Goal: Transaction & Acquisition: Purchase product/service

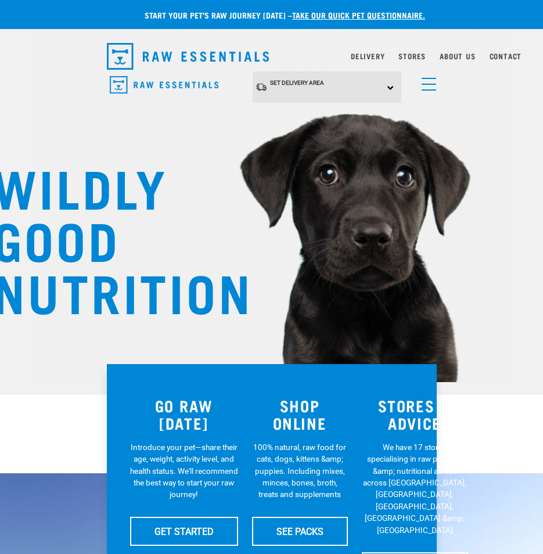
click at [427, 78] on span "menu" at bounding box center [429, 78] width 15 height 1
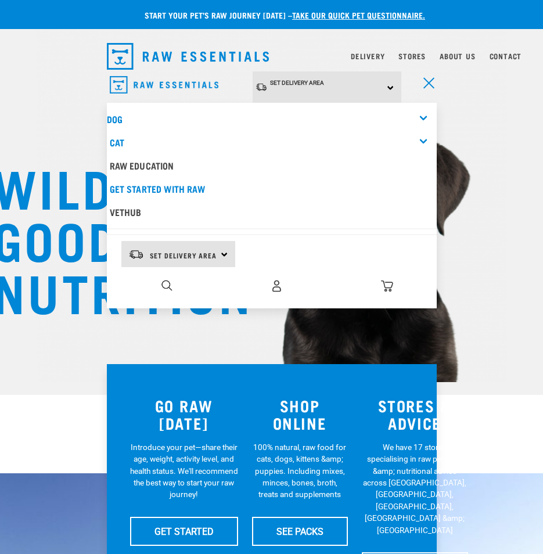
click at [422, 132] on div "Cat" at bounding box center [273, 142] width 327 height 23
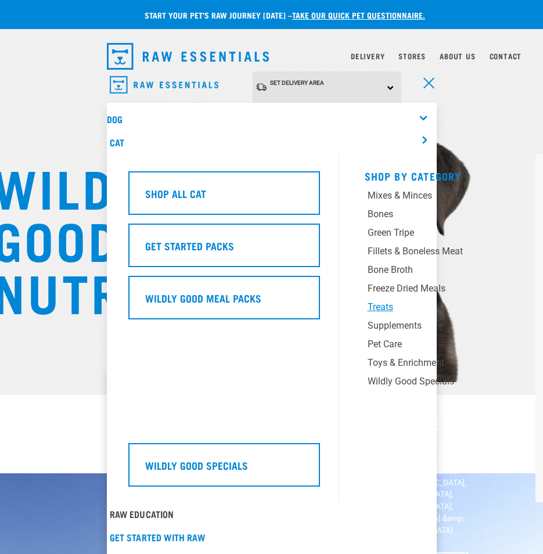
click at [397, 301] on div "Treats" at bounding box center [435, 307] width 134 height 14
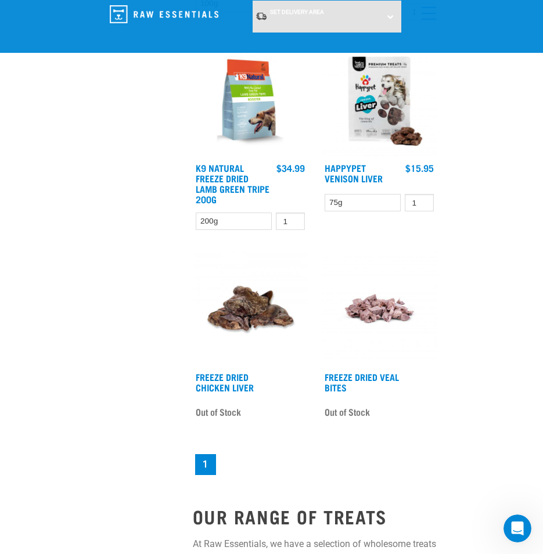
scroll to position [1568, 0]
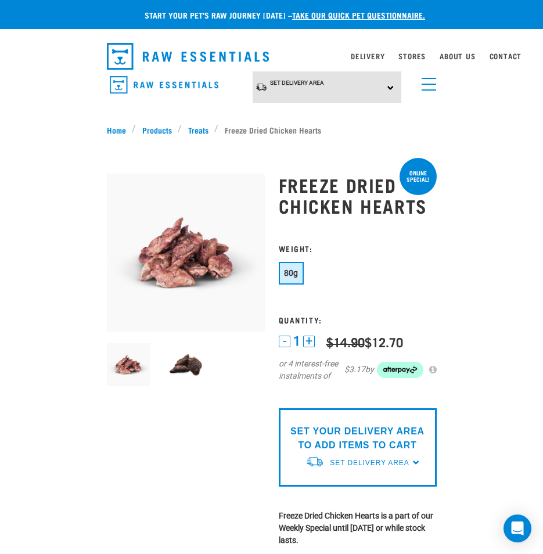
click at [194, 355] on img at bounding box center [186, 365] width 44 height 44
